Goal: Task Accomplishment & Management: Manage account settings

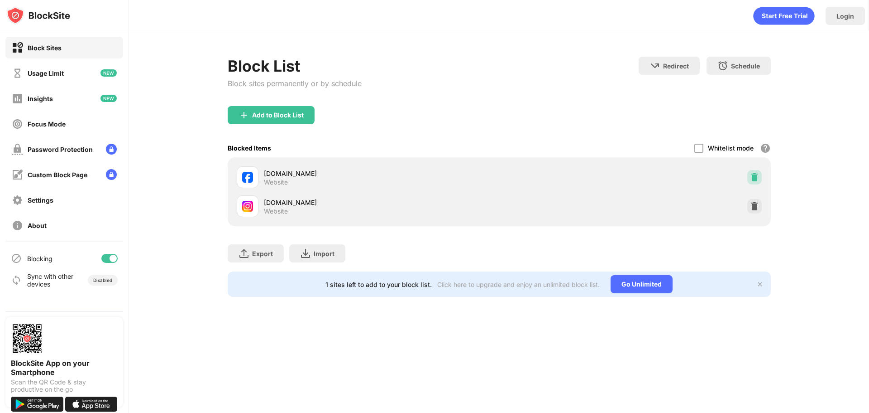
click at [762, 174] on div at bounding box center [755, 177] width 14 height 14
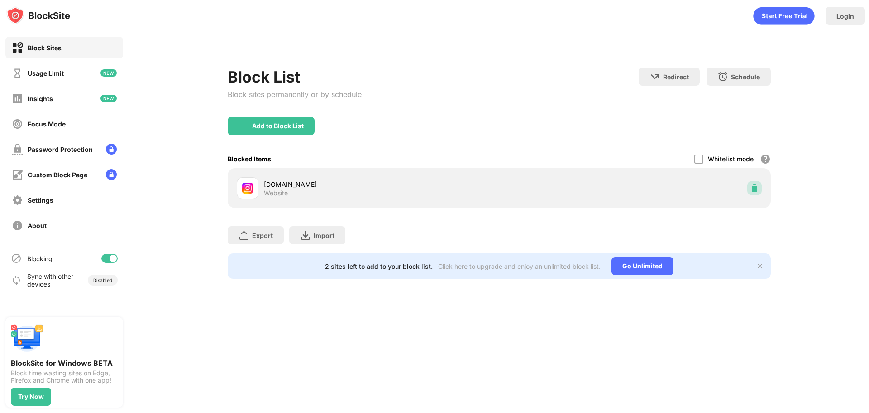
click at [758, 188] on img at bounding box center [754, 187] width 9 height 9
